Goal: Task Accomplishment & Management: Manage account settings

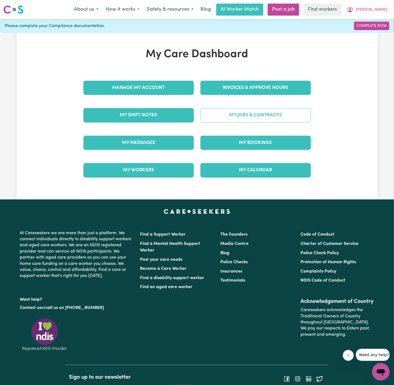
click at [261, 121] on link "My Jobs & Contracts" at bounding box center [255, 115] width 110 height 14
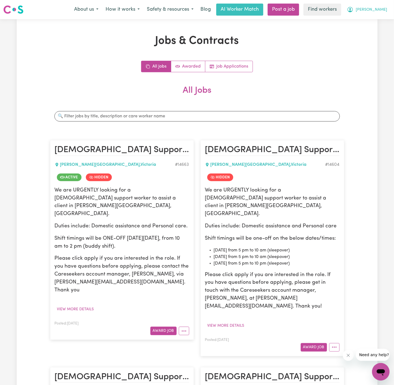
click at [385, 10] on span "[PERSON_NAME]" at bounding box center [371, 10] width 31 height 6
click at [385, 16] on link "My Dashboard" at bounding box center [368, 21] width 43 height 10
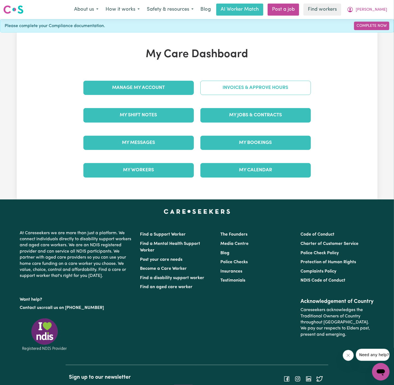
click at [250, 84] on link "Invoices & Approve Hours" at bounding box center [255, 88] width 110 height 14
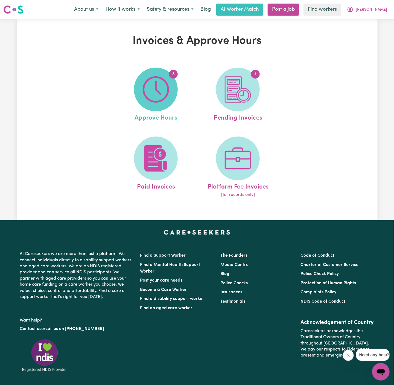
click at [158, 93] on img at bounding box center [156, 89] width 26 height 26
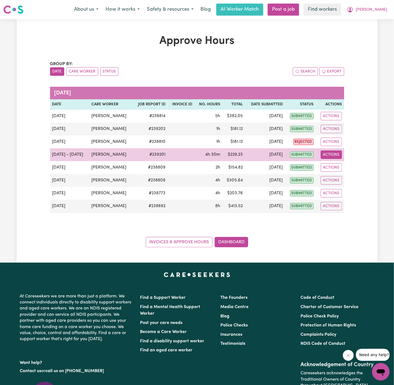
click at [337, 154] on button "Actions" at bounding box center [331, 154] width 21 height 8
click at [340, 163] on link "View Job Report" at bounding box center [344, 167] width 47 height 11
select select "pm"
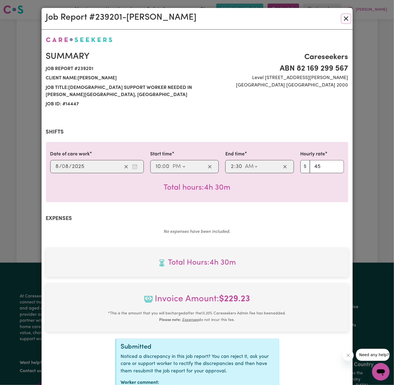
click at [344, 20] on button "Close" at bounding box center [346, 18] width 9 height 9
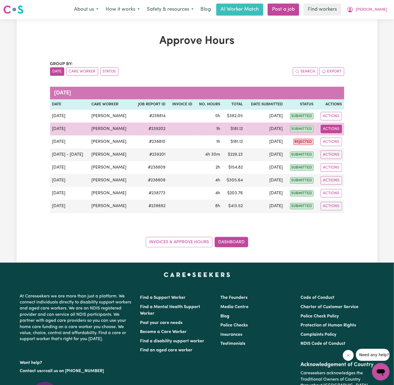
click at [334, 129] on button "Actions" at bounding box center [331, 129] width 21 height 8
click at [347, 142] on link "View Job Report" at bounding box center [344, 141] width 47 height 11
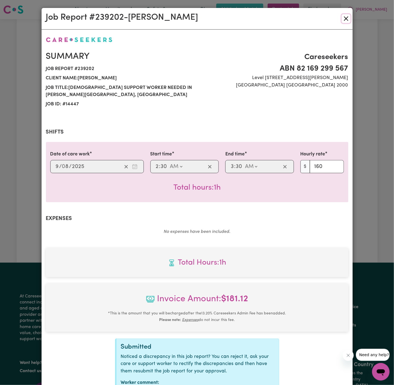
click at [347, 18] on button "Close" at bounding box center [346, 18] width 9 height 9
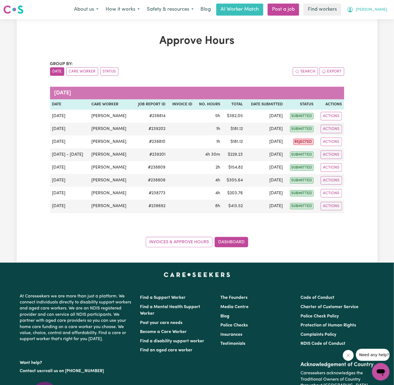
click at [384, 10] on span "[PERSON_NAME]" at bounding box center [371, 10] width 31 height 6
click at [363, 34] on link "Logout" at bounding box center [368, 31] width 43 height 10
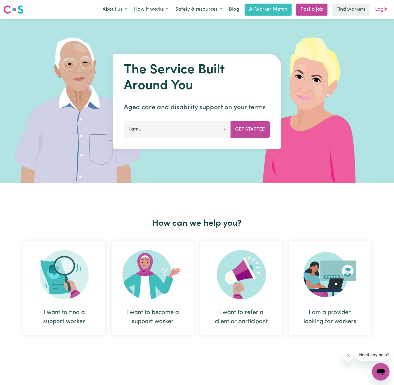
click at [379, 10] on link "Login" at bounding box center [381, 10] width 19 height 12
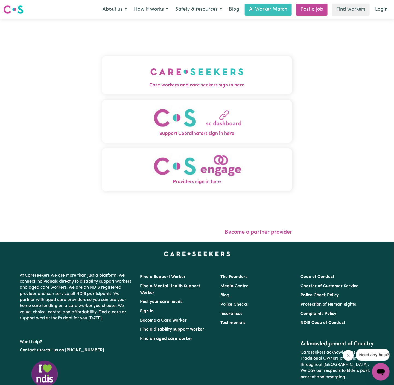
click at [164, 74] on img "Care workers and care seekers sign in here" at bounding box center [196, 72] width 93 height 20
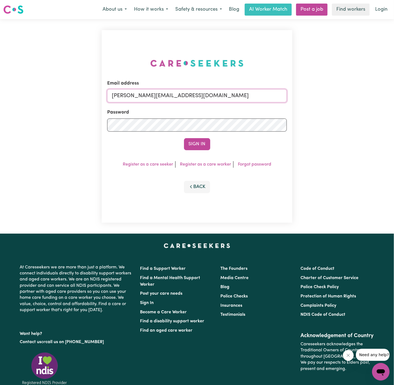
click at [228, 97] on input "[PERSON_NAME][EMAIL_ADDRESS][DOMAIN_NAME]" at bounding box center [197, 95] width 180 height 13
drag, startPoint x: 140, startPoint y: 97, endPoint x: 341, endPoint y: 95, distance: 200.9
click at [341, 95] on div "Email address [EMAIL_ADDRESS][DOMAIN_NAME] Password Sign In Register as a care …" at bounding box center [197, 126] width 394 height 214
type input "[EMAIL_ADDRESS][DOMAIN_NAME]"
click at [184, 138] on button "Sign In" at bounding box center [197, 144] width 26 height 12
